Goal: Find specific page/section: Find specific page/section

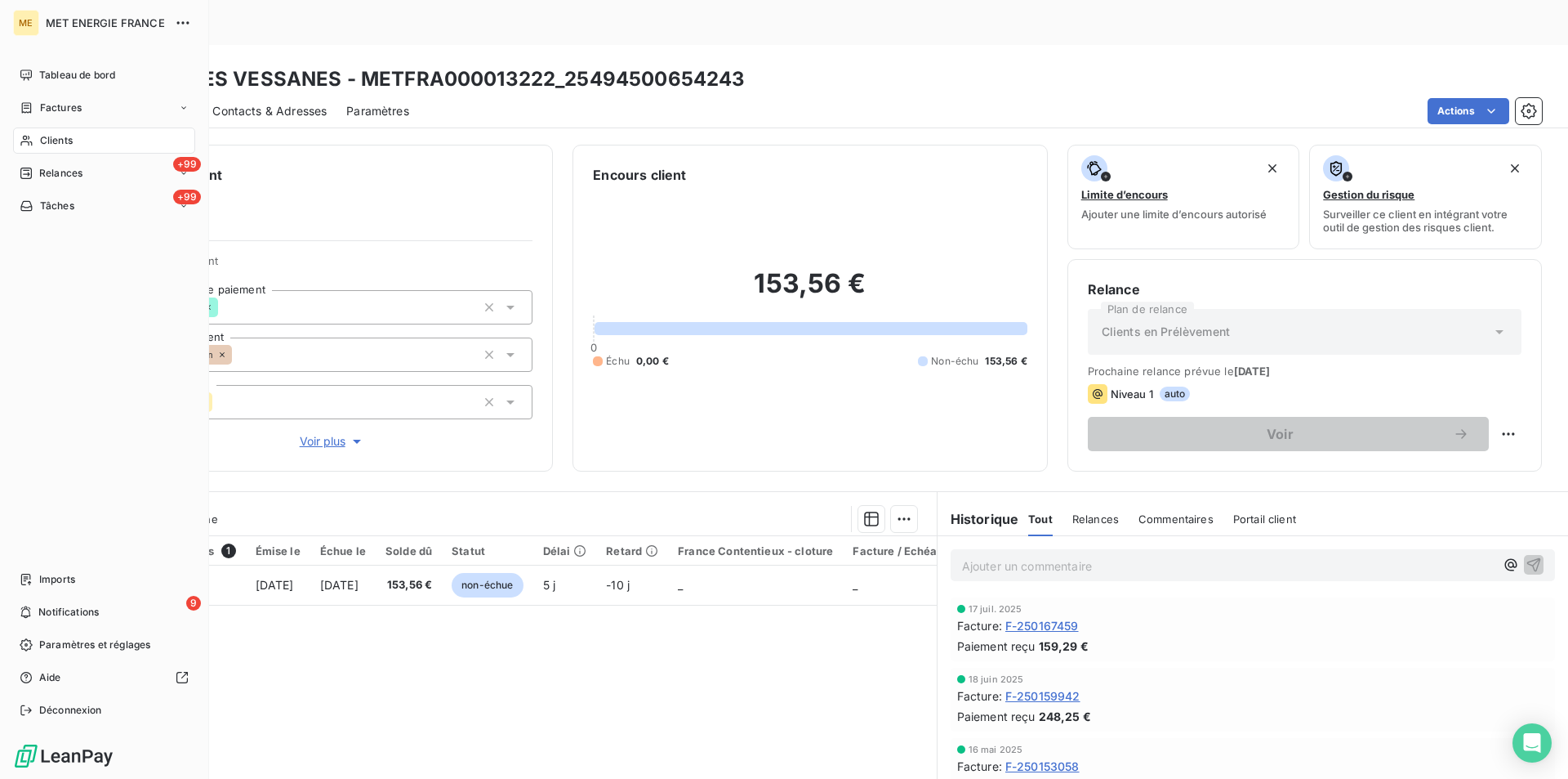
scroll to position [76, 0]
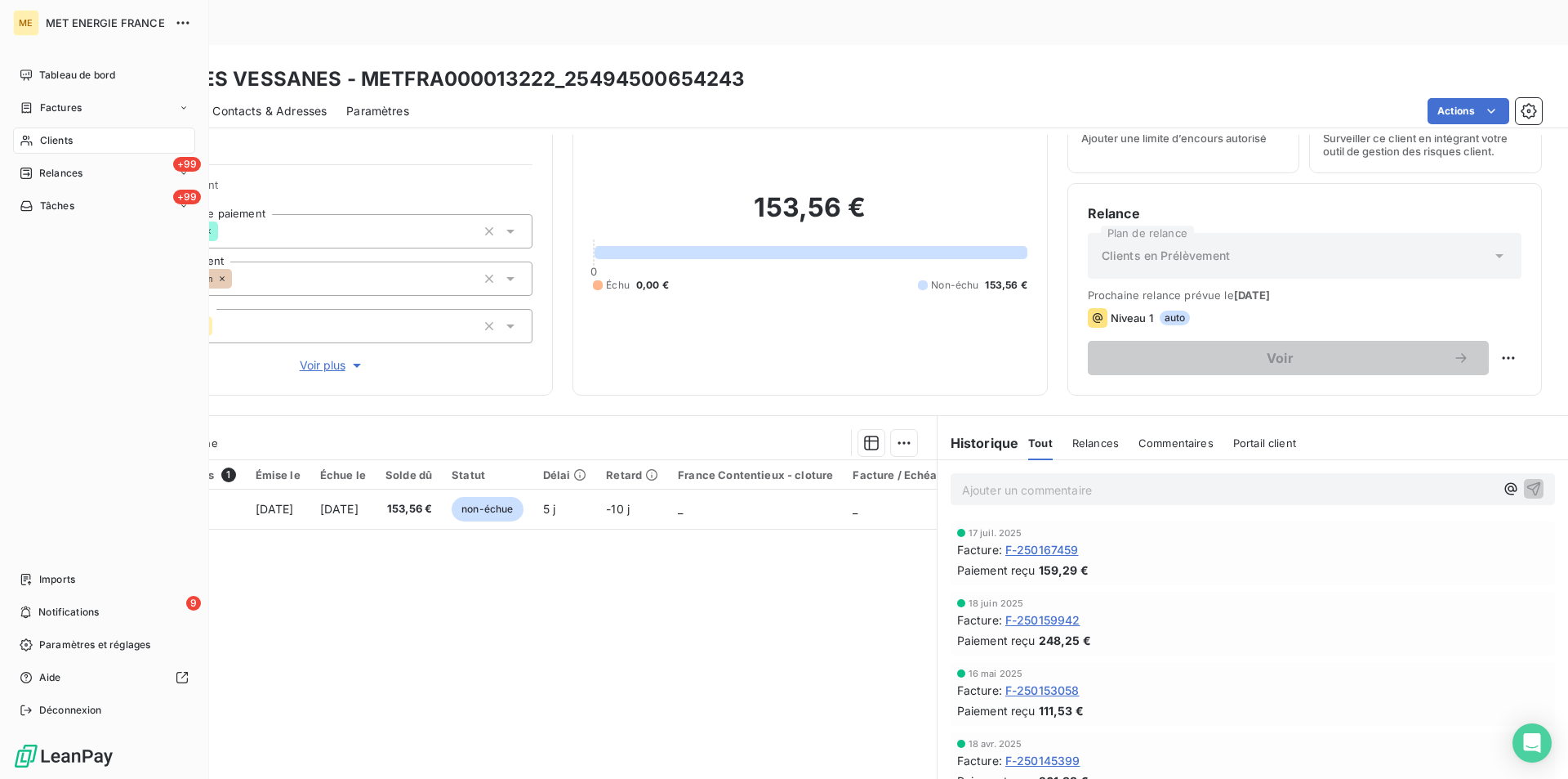
click at [45, 147] on div "Clients" at bounding box center [104, 140] width 182 height 26
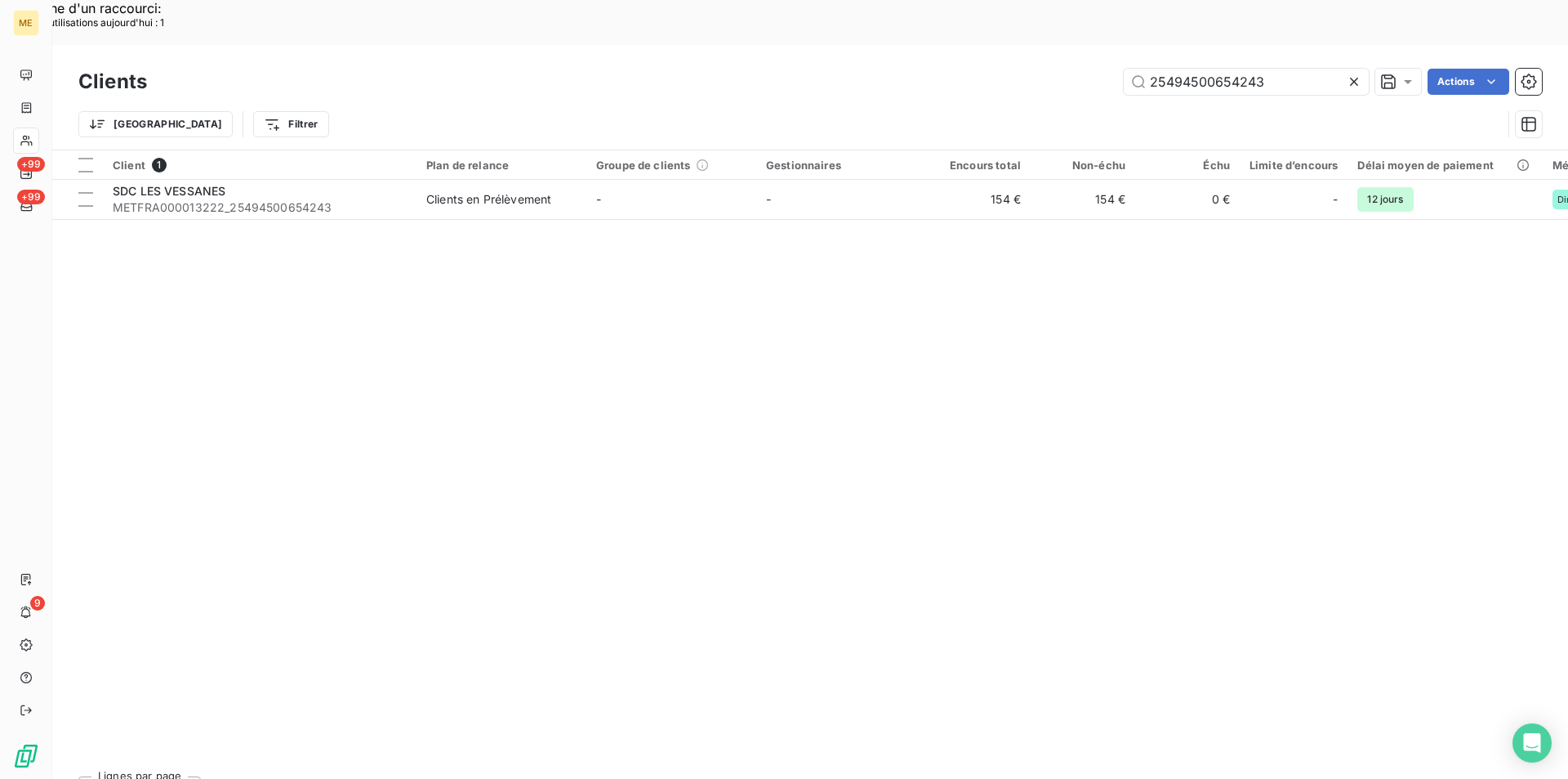
drag, startPoint x: 1294, startPoint y: 36, endPoint x: 955, endPoint y: 12, distance: 339.8
click at [955, 45] on div "Clients 25494500654243 Actions Trier Filtrer" at bounding box center [809, 96] width 1515 height 105
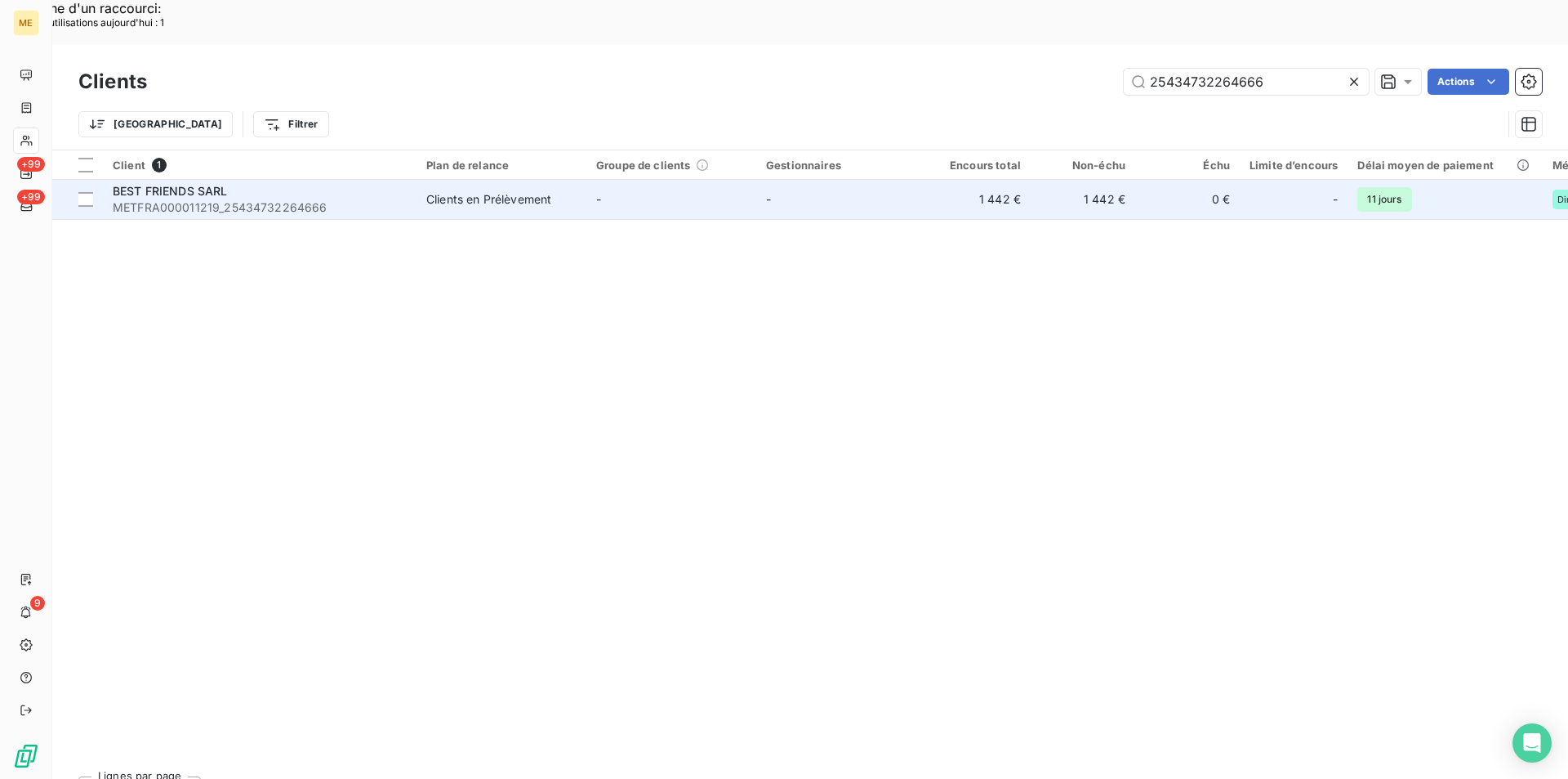
type input "25434732264666"
click at [193, 184] on span "BEST FRIENDS SARL" at bounding box center [170, 190] width 116 height 14
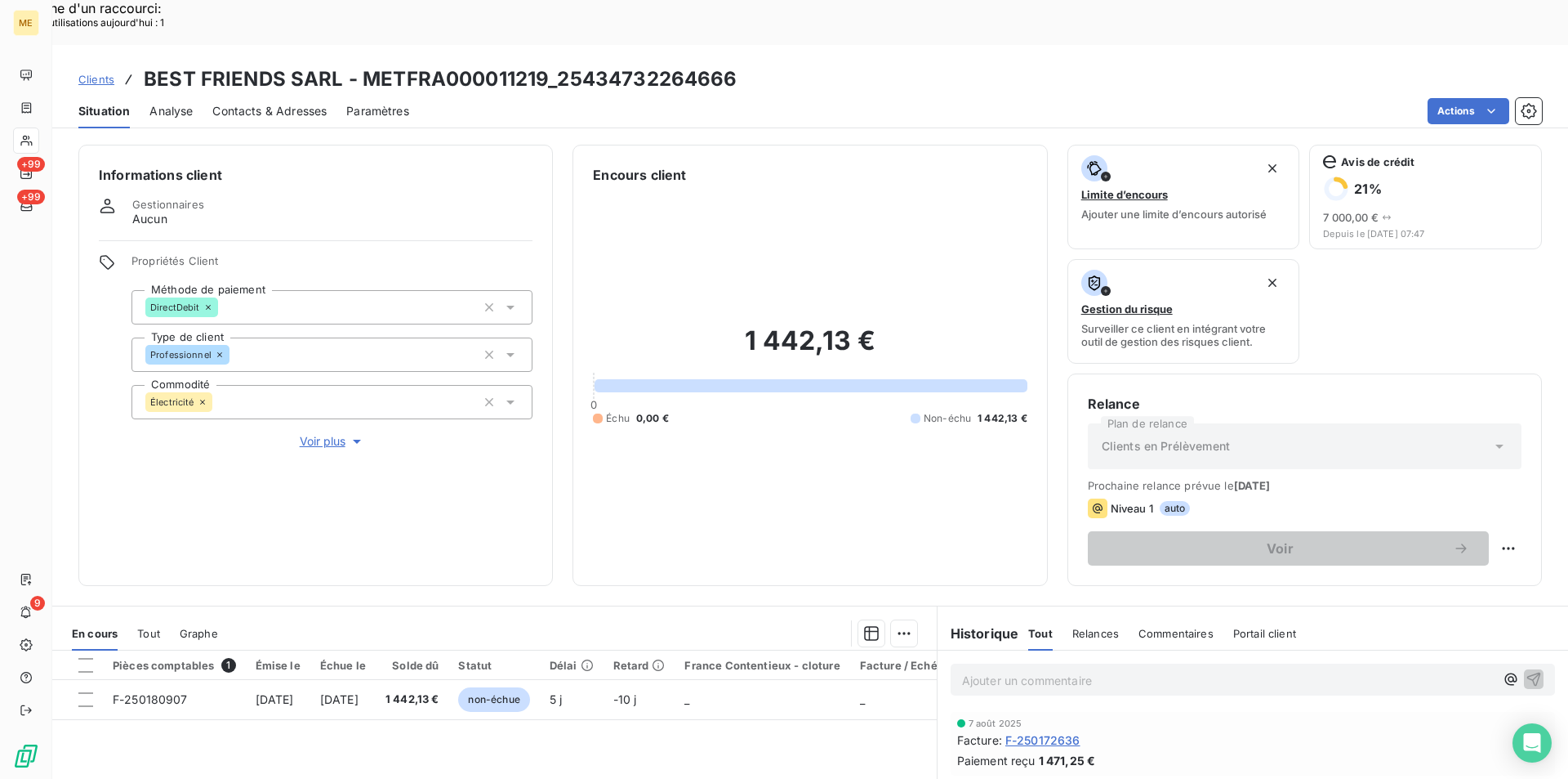
scroll to position [190, 0]
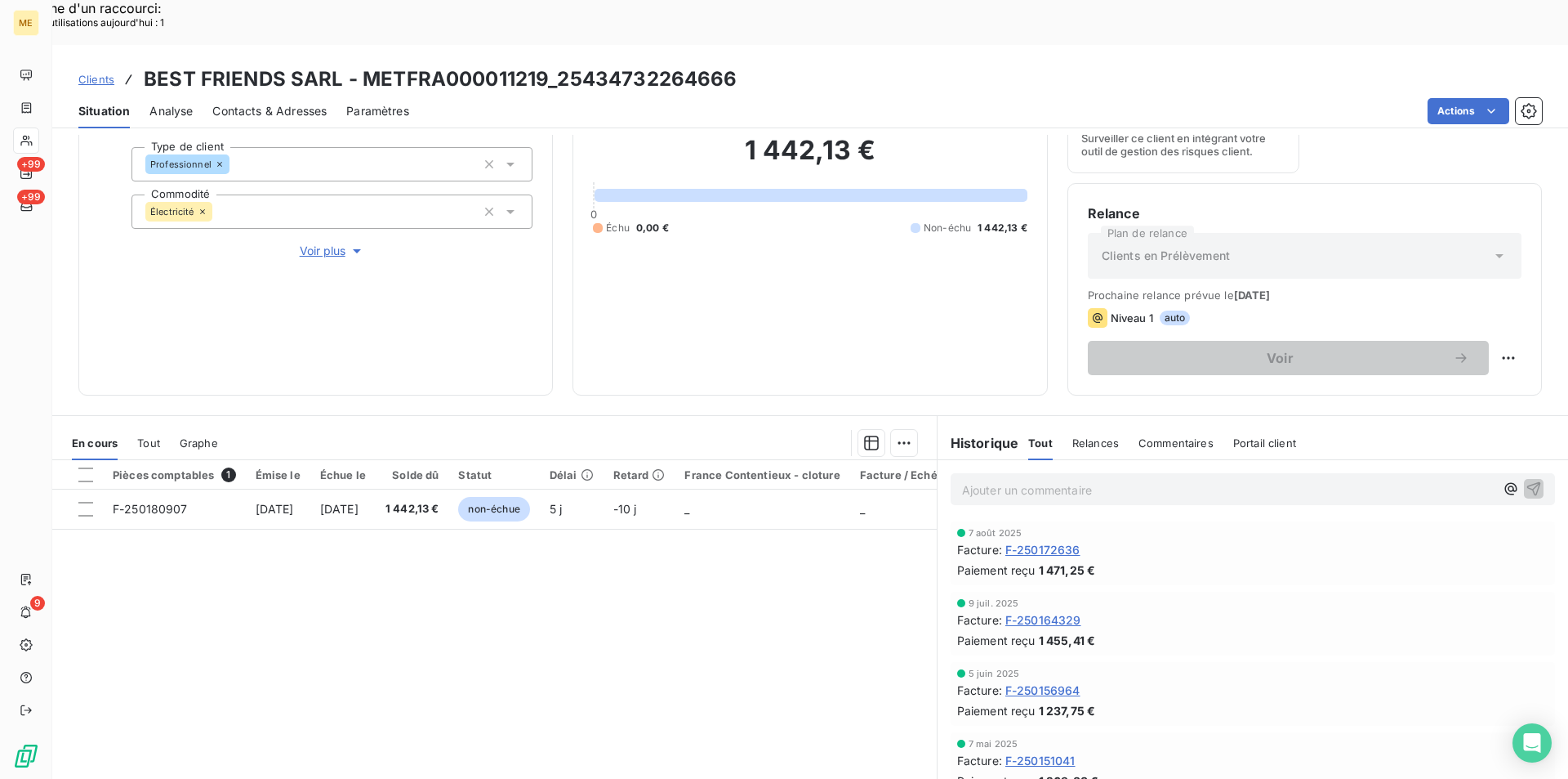
click at [1026, 541] on span "F-250172636" at bounding box center [1042, 549] width 75 height 17
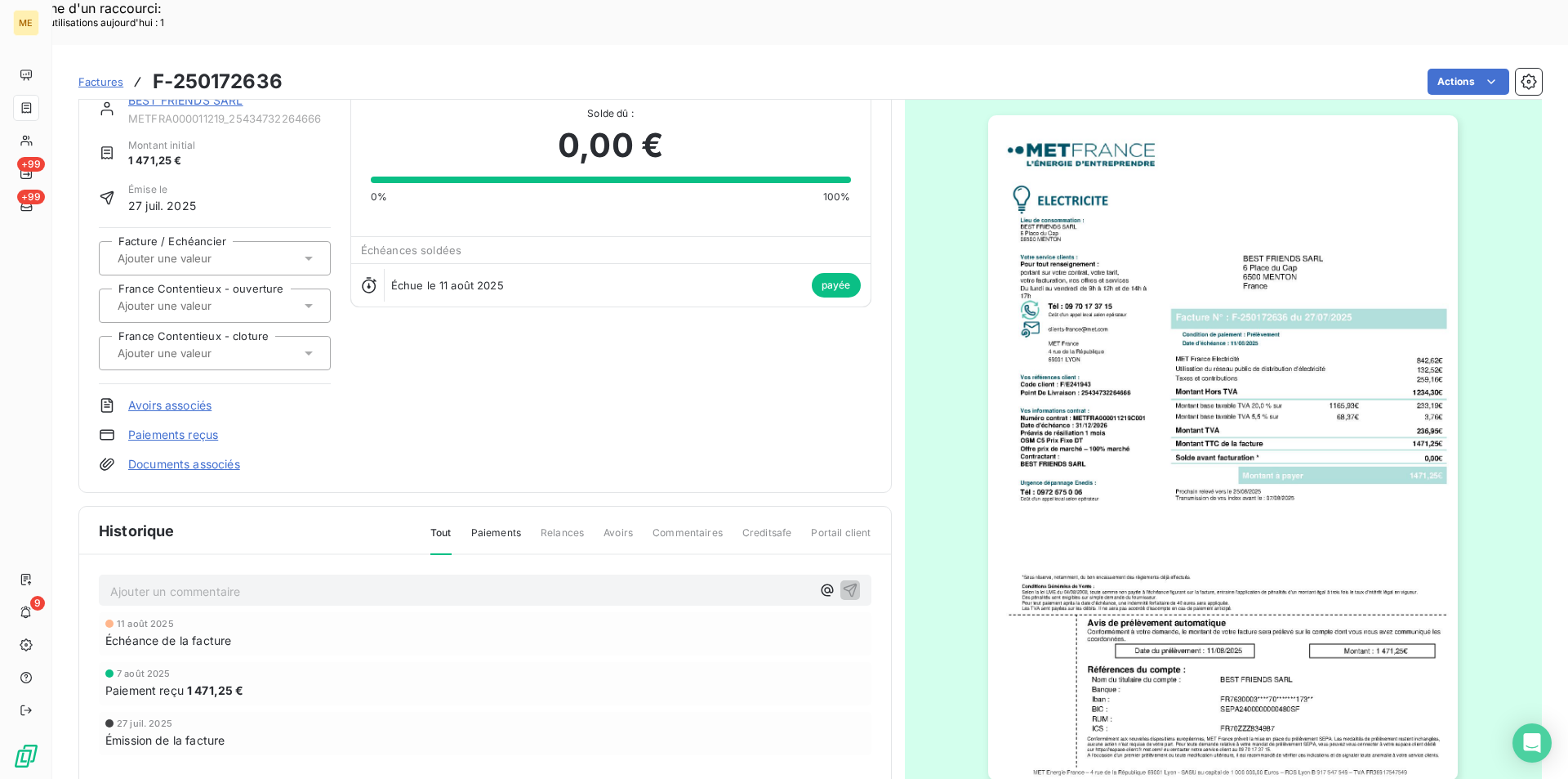
scroll to position [83, 0]
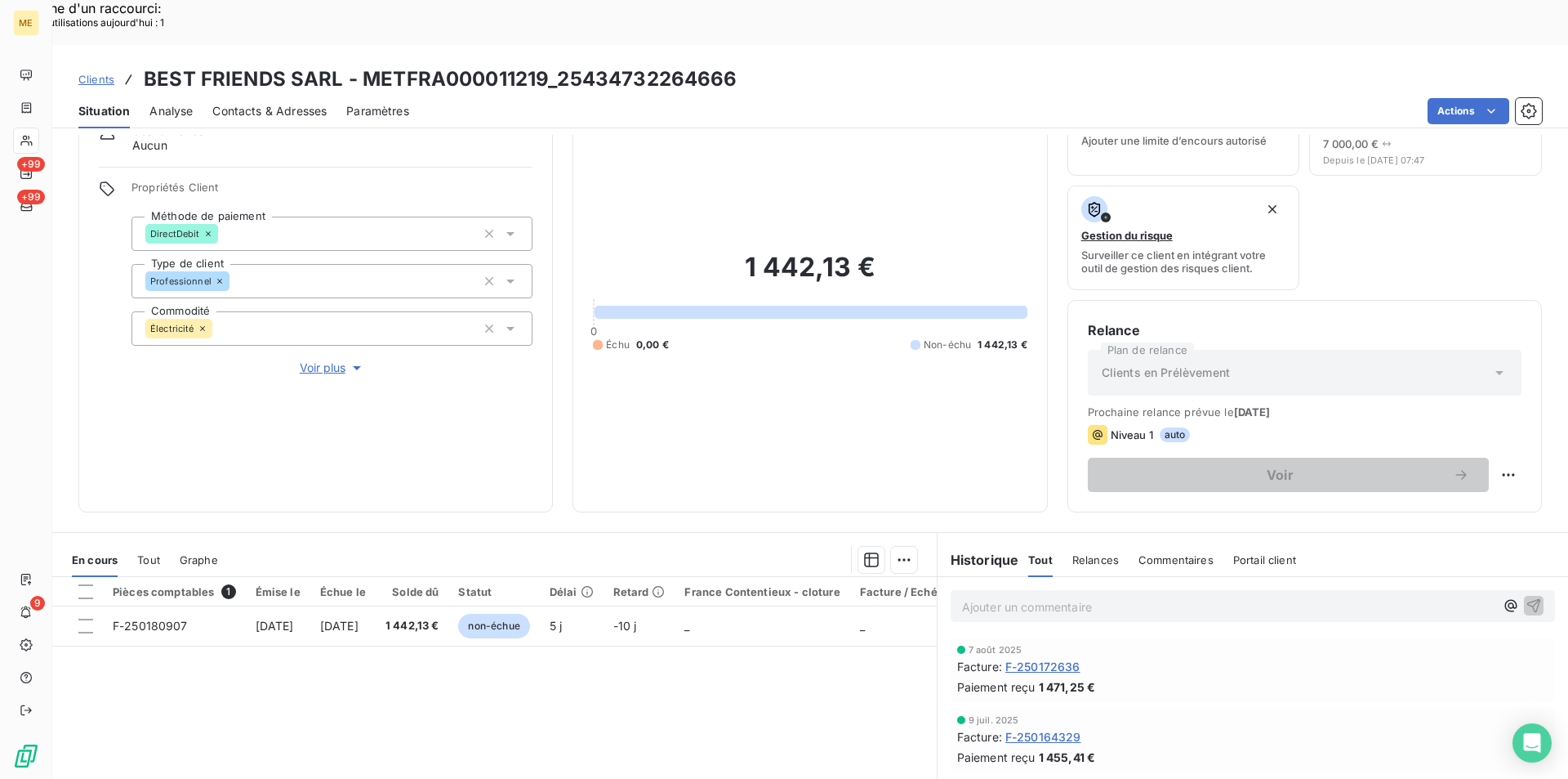
scroll to position [190, 0]
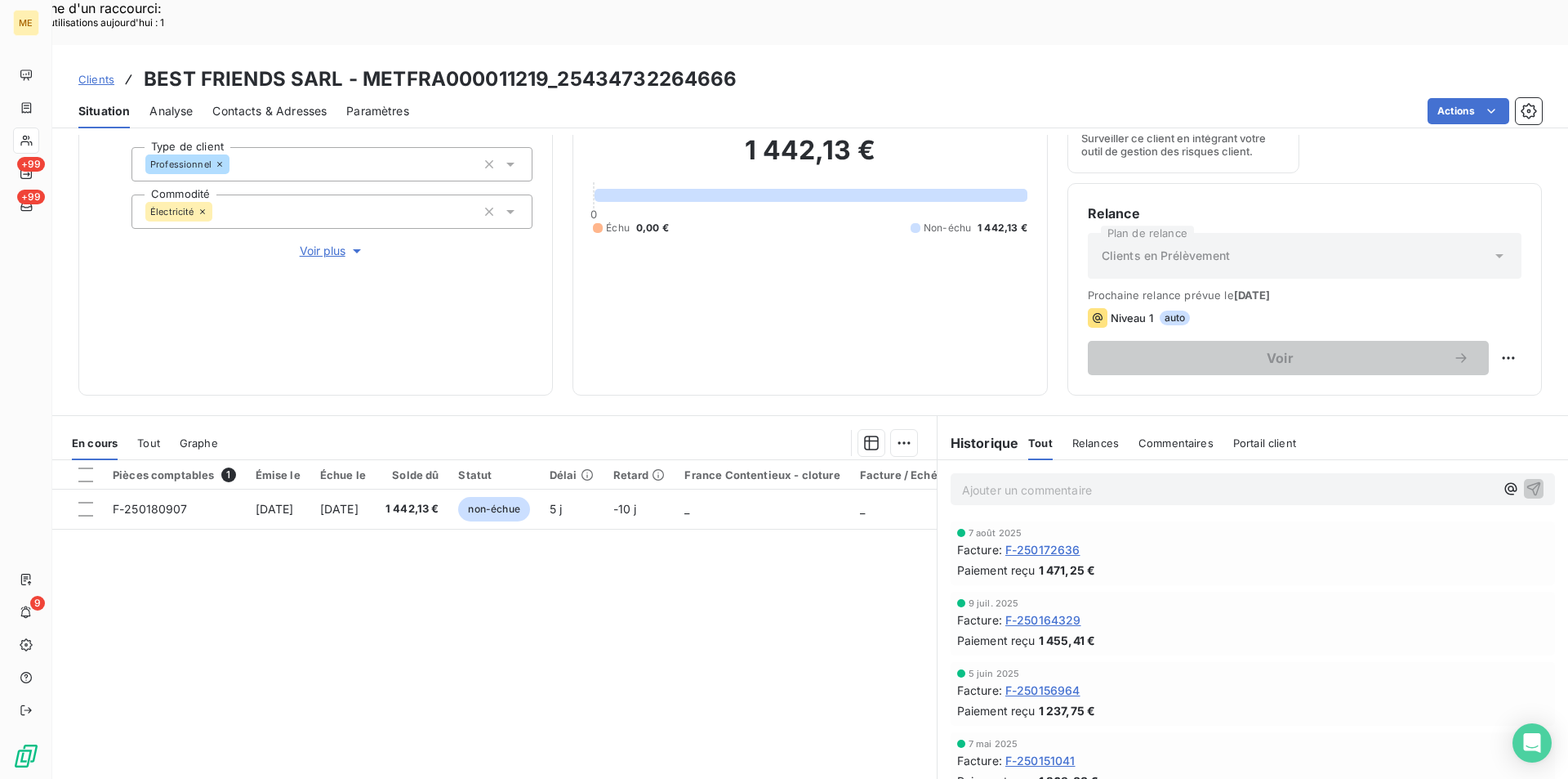
click at [1066, 541] on span "F-250172636" at bounding box center [1042, 549] width 75 height 17
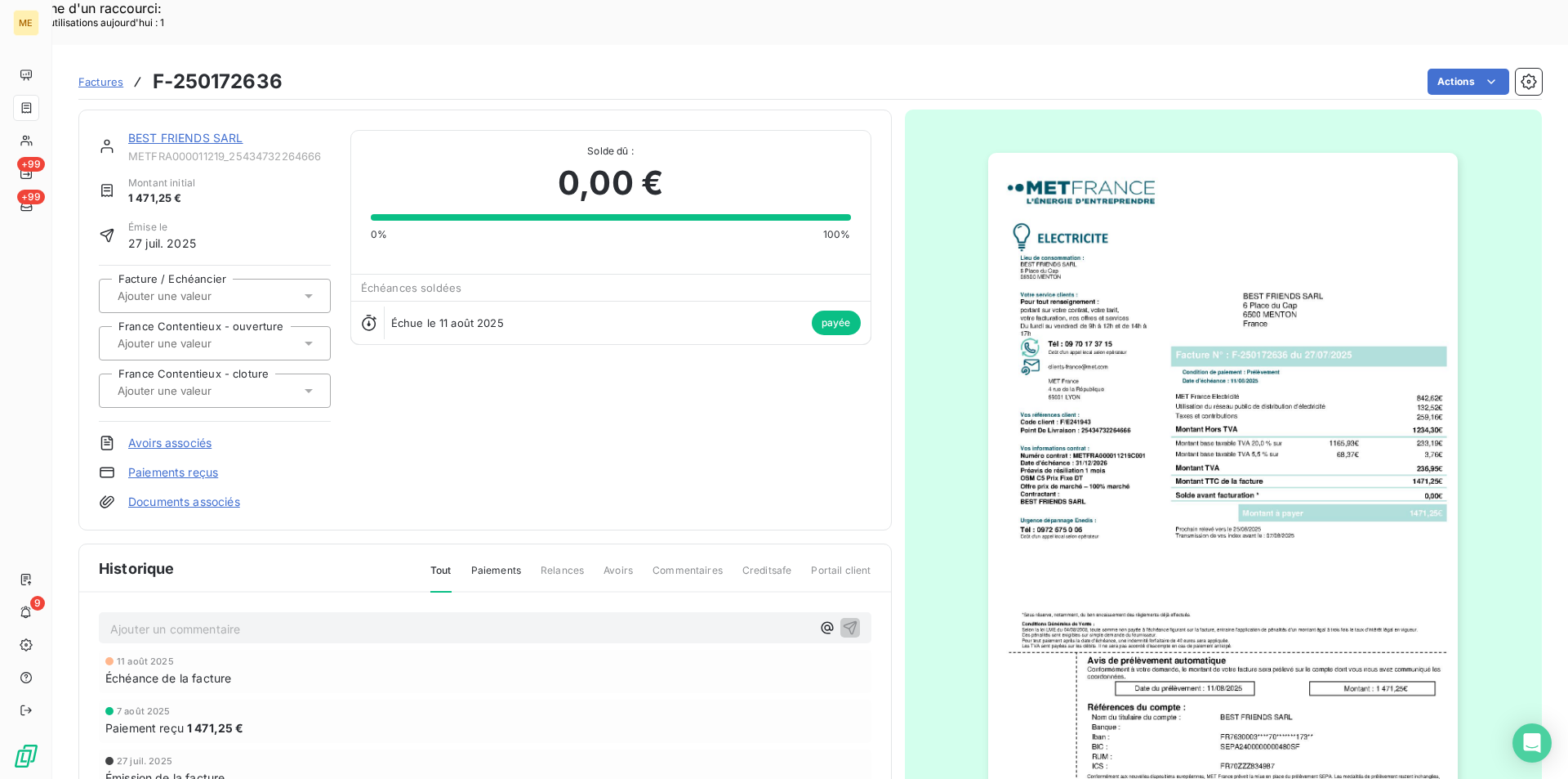
scroll to position [126, 0]
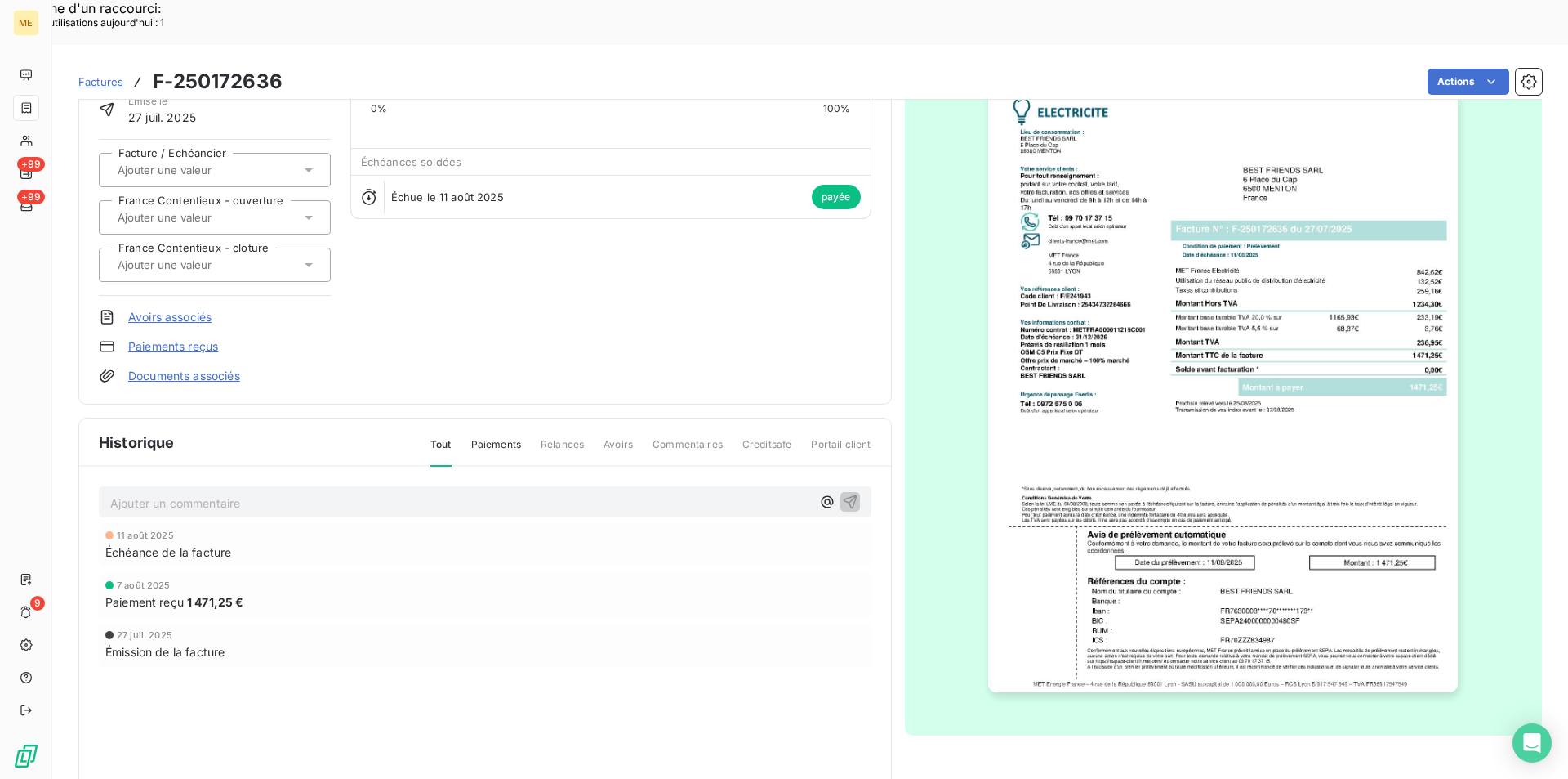
click at [1097, 529] on img "button" at bounding box center [1222, 359] width 469 height 665
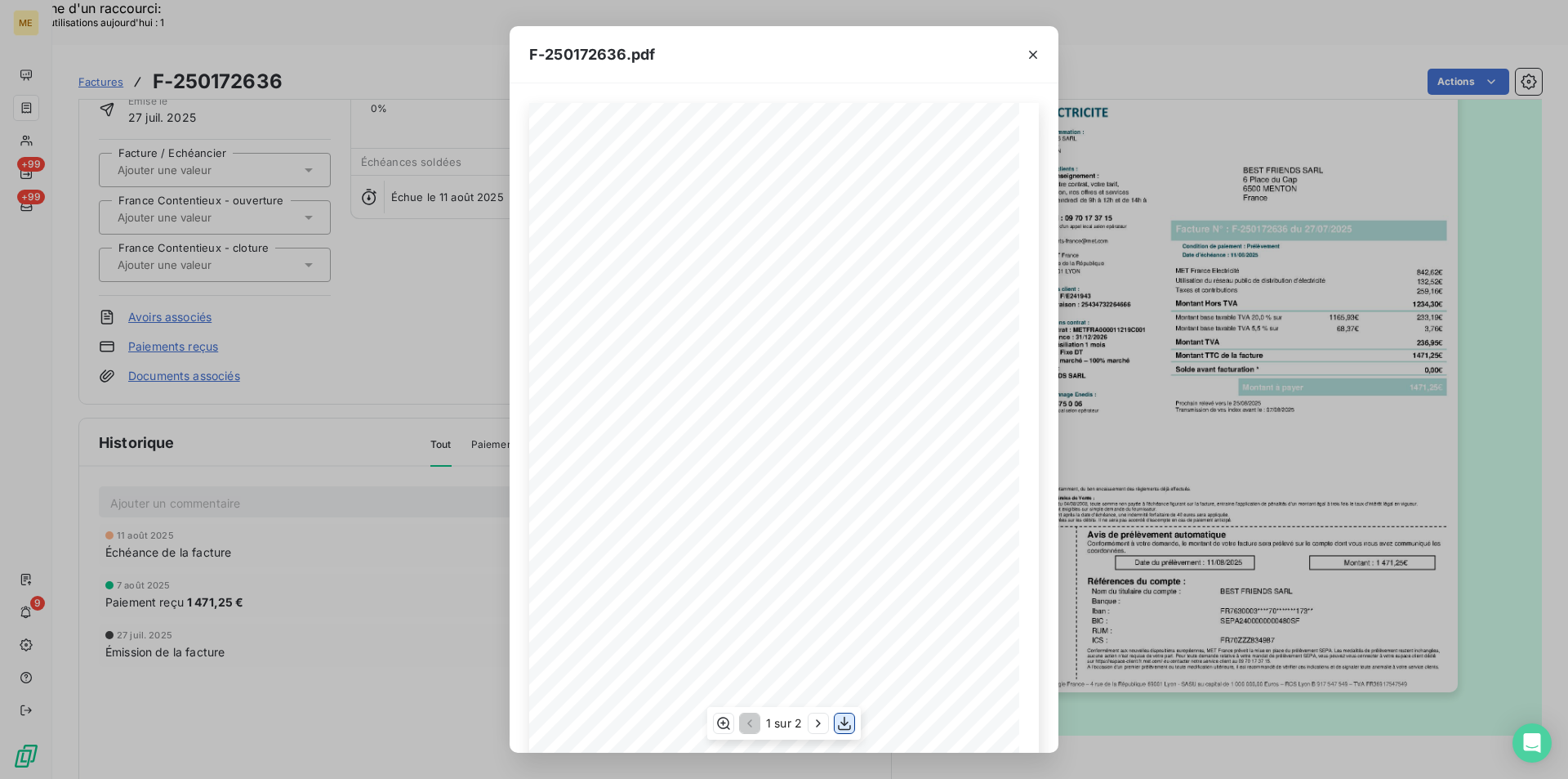
click at [843, 725] on icon "button" at bounding box center [844, 723] width 16 height 16
click at [817, 724] on icon "button" at bounding box center [819, 723] width 16 height 16
drag, startPoint x: 1029, startPoint y: 55, endPoint x: 763, endPoint y: 35, distance: 266.8
click at [1029, 56] on icon "button" at bounding box center [1033, 55] width 16 height 16
